Goal: Task Accomplishment & Management: Manage account settings

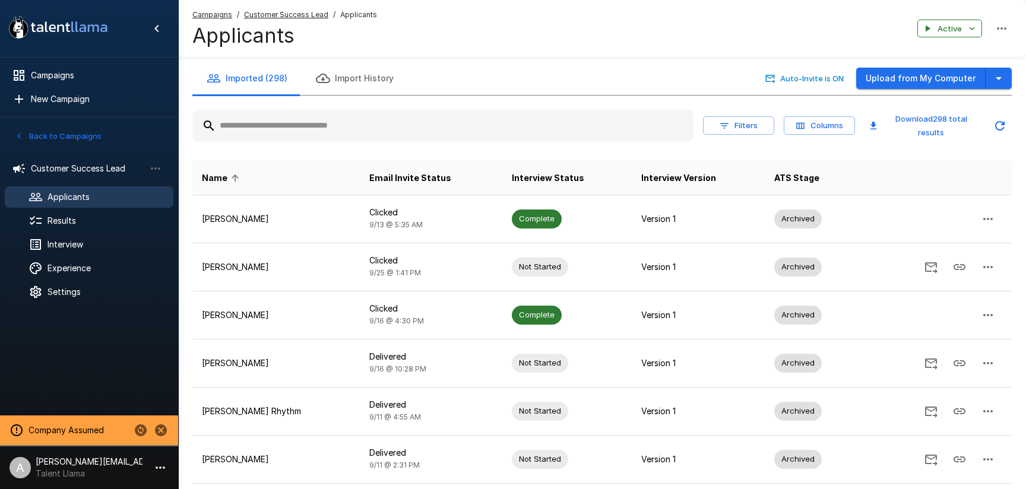
click at [135, 434] on icon "Change to another company" at bounding box center [141, 430] width 14 height 14
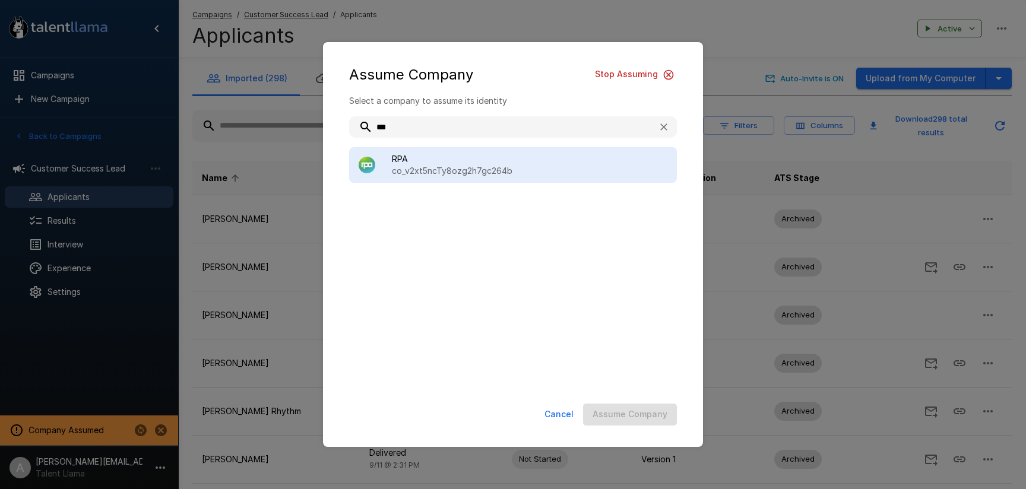
type input "***"
click at [482, 154] on span "RPA" at bounding box center [530, 159] width 276 height 12
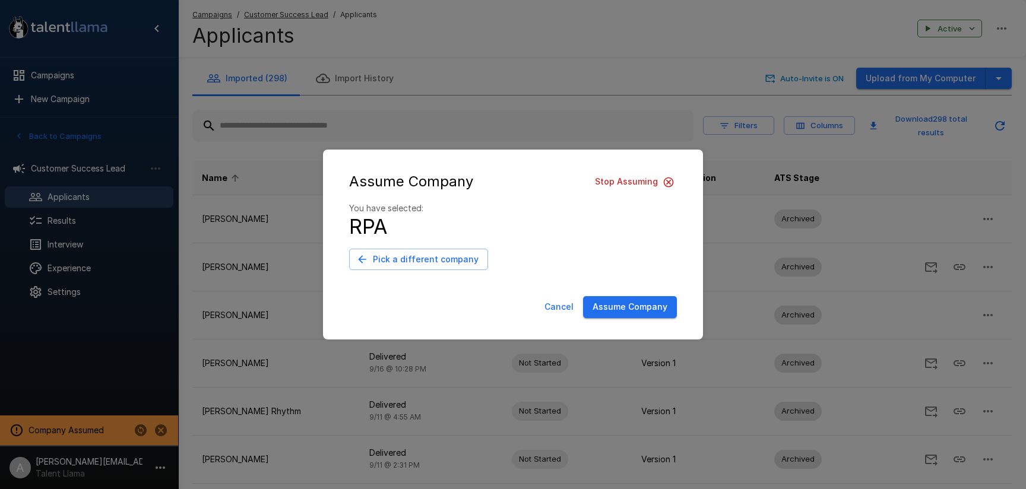
click at [658, 303] on button "Assume Company" at bounding box center [630, 307] width 94 height 22
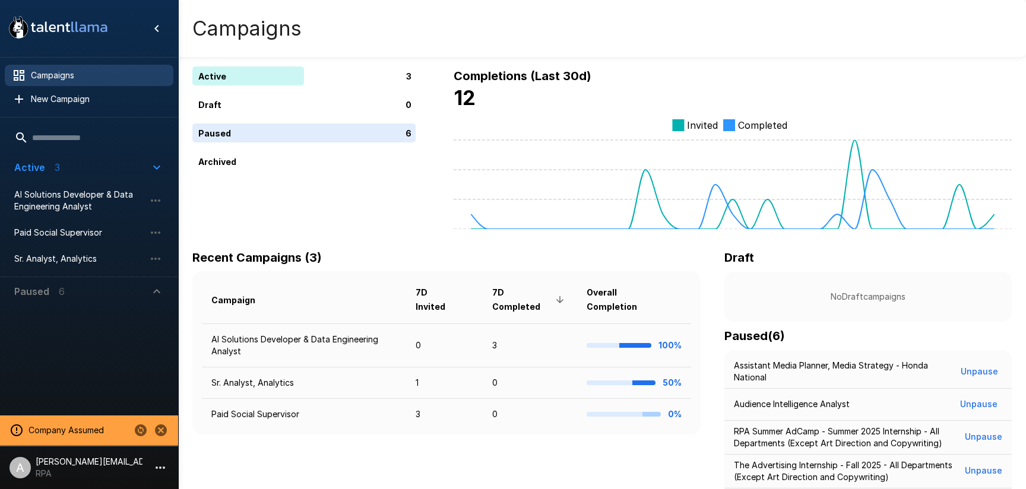
click at [61, 288] on p "6" at bounding box center [62, 291] width 6 height 14
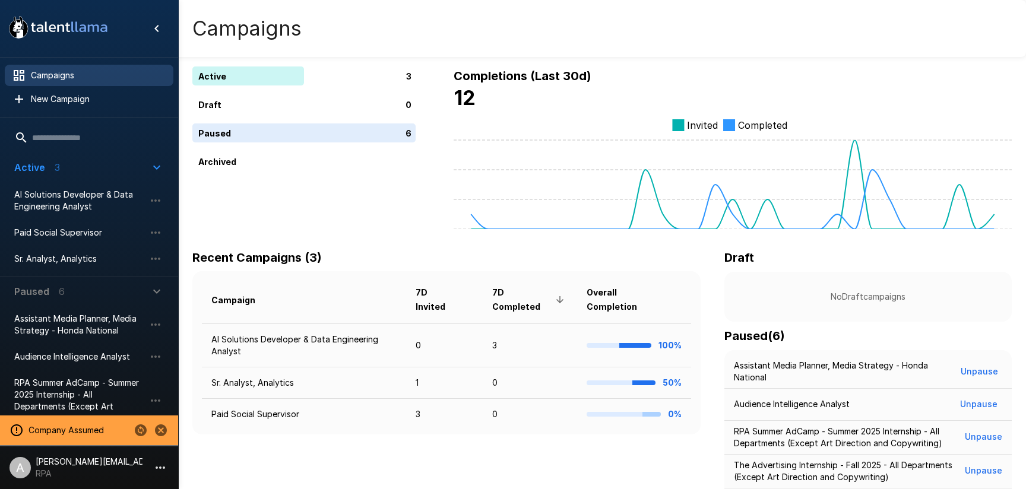
click at [81, 283] on button "Paused 6" at bounding box center [89, 291] width 169 height 29
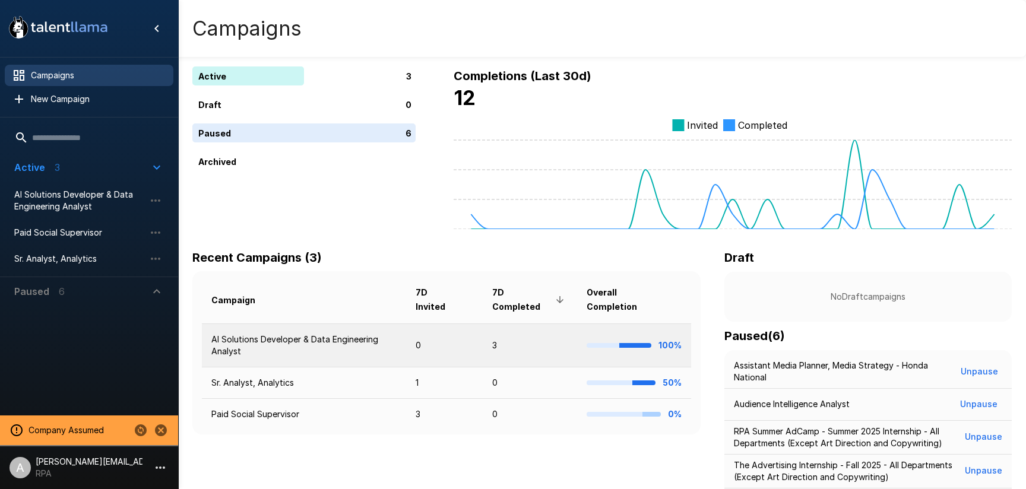
click at [286, 358] on td "AI Solutions Developer & Data Engineering Analyst" at bounding box center [304, 345] width 204 height 43
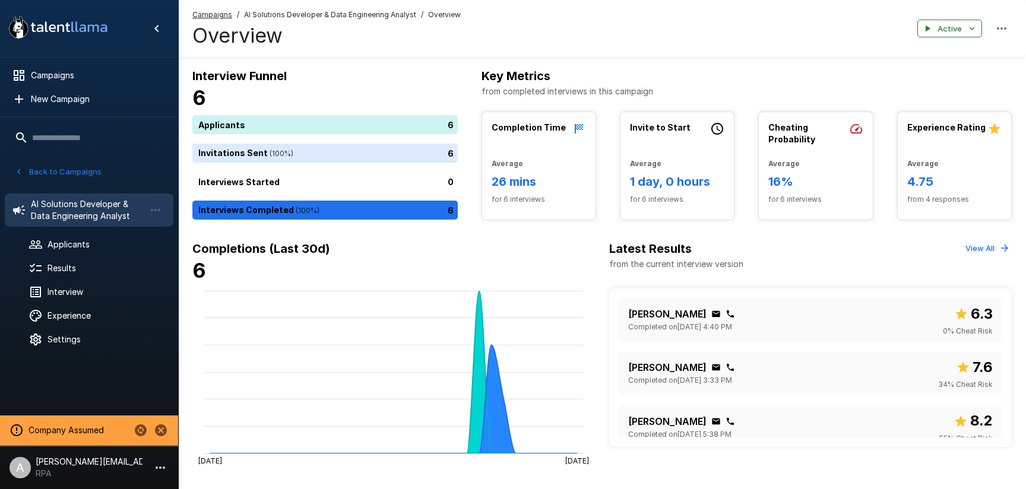
click at [82, 175] on button "Back to Campaigns" at bounding box center [58, 172] width 93 height 18
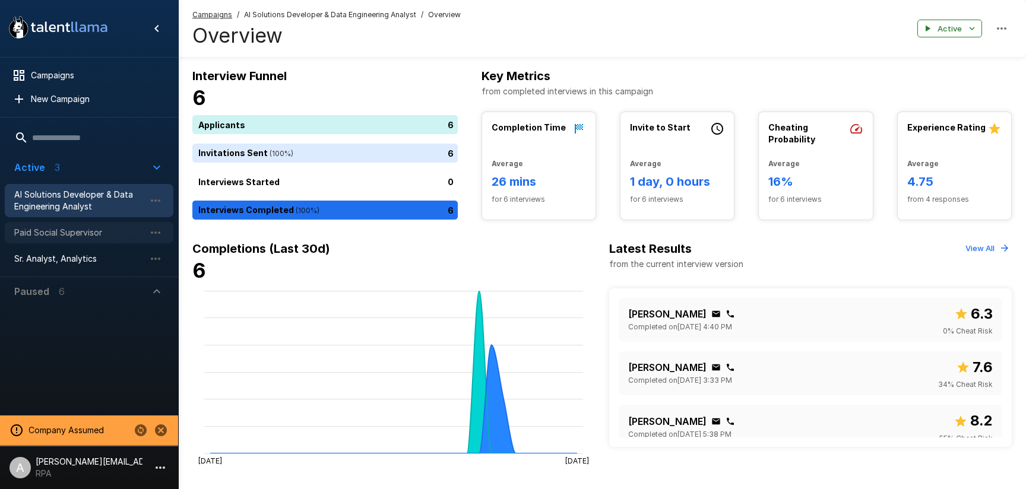
click at [86, 232] on span "Paid Social Supervisor" at bounding box center [79, 233] width 131 height 12
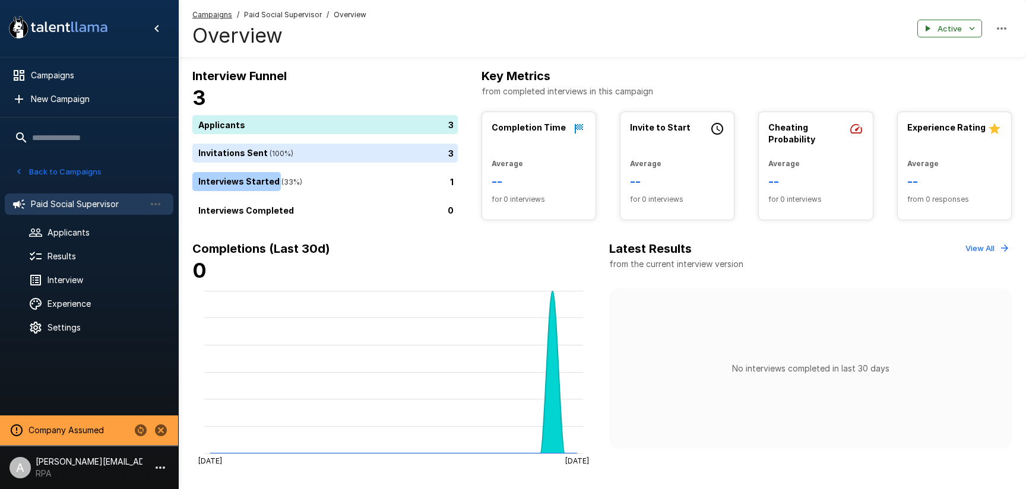
click at [80, 169] on button "Back to Campaigns" at bounding box center [58, 172] width 93 height 18
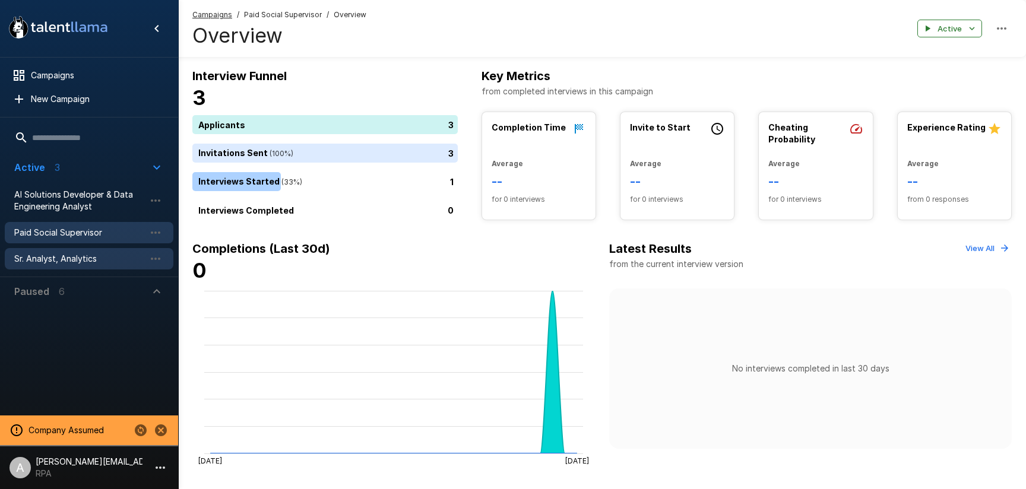
click at [84, 252] on div "Sr. Analyst, Analytics" at bounding box center [89, 258] width 169 height 21
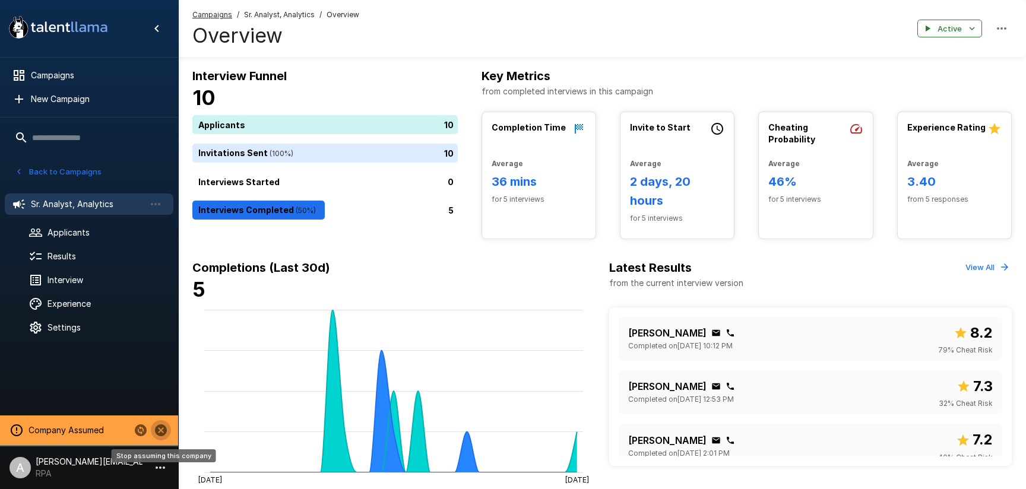
click at [167, 429] on icon "Stop assuming this company" at bounding box center [161, 430] width 14 height 14
